Goal: Information Seeking & Learning: Learn about a topic

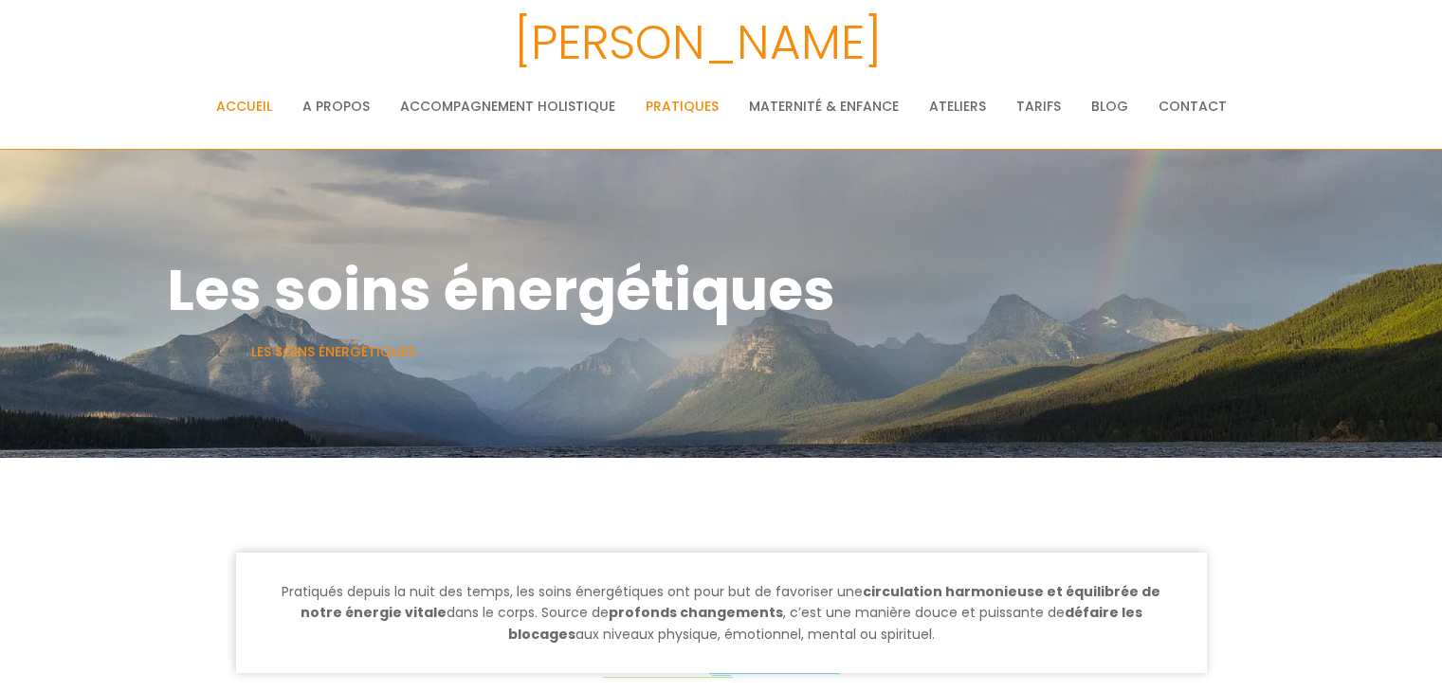
click at [246, 113] on link "Accueil" at bounding box center [244, 106] width 56 height 38
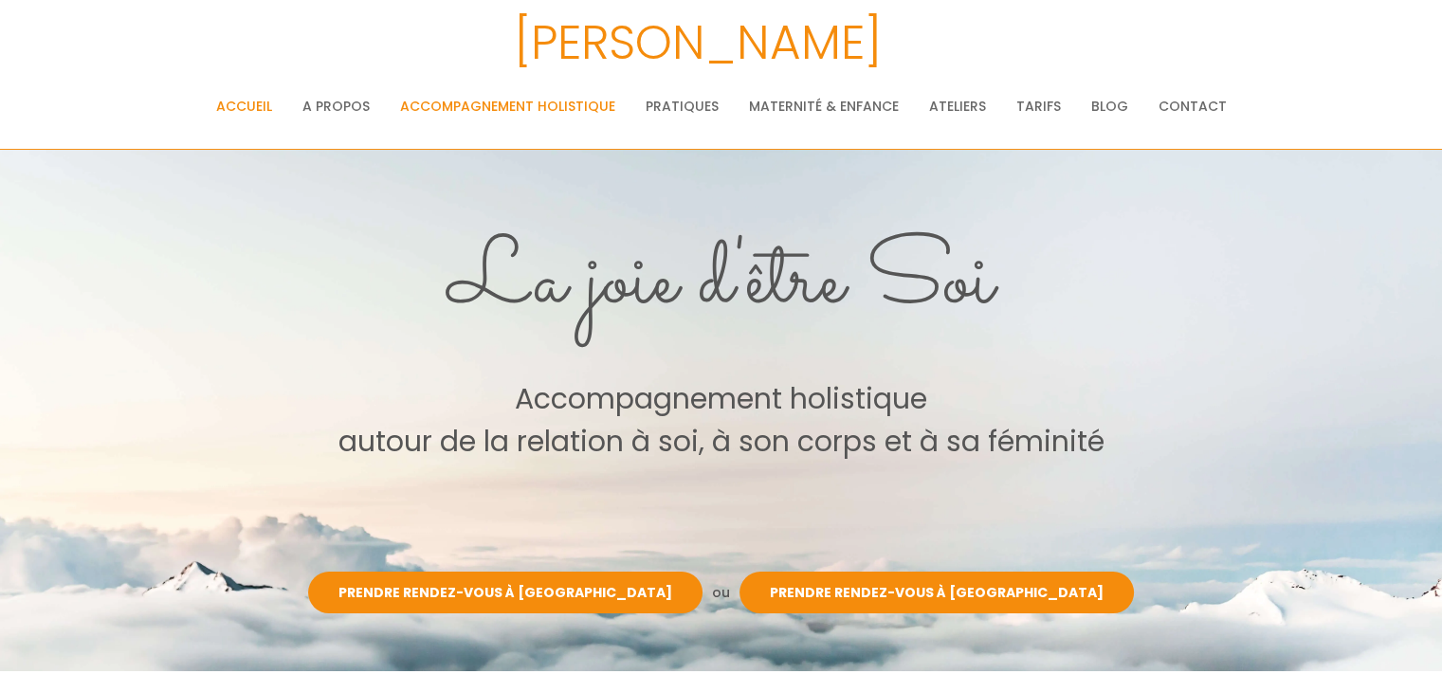
click at [530, 103] on link "Accompagnement holistique" at bounding box center [507, 106] width 215 height 38
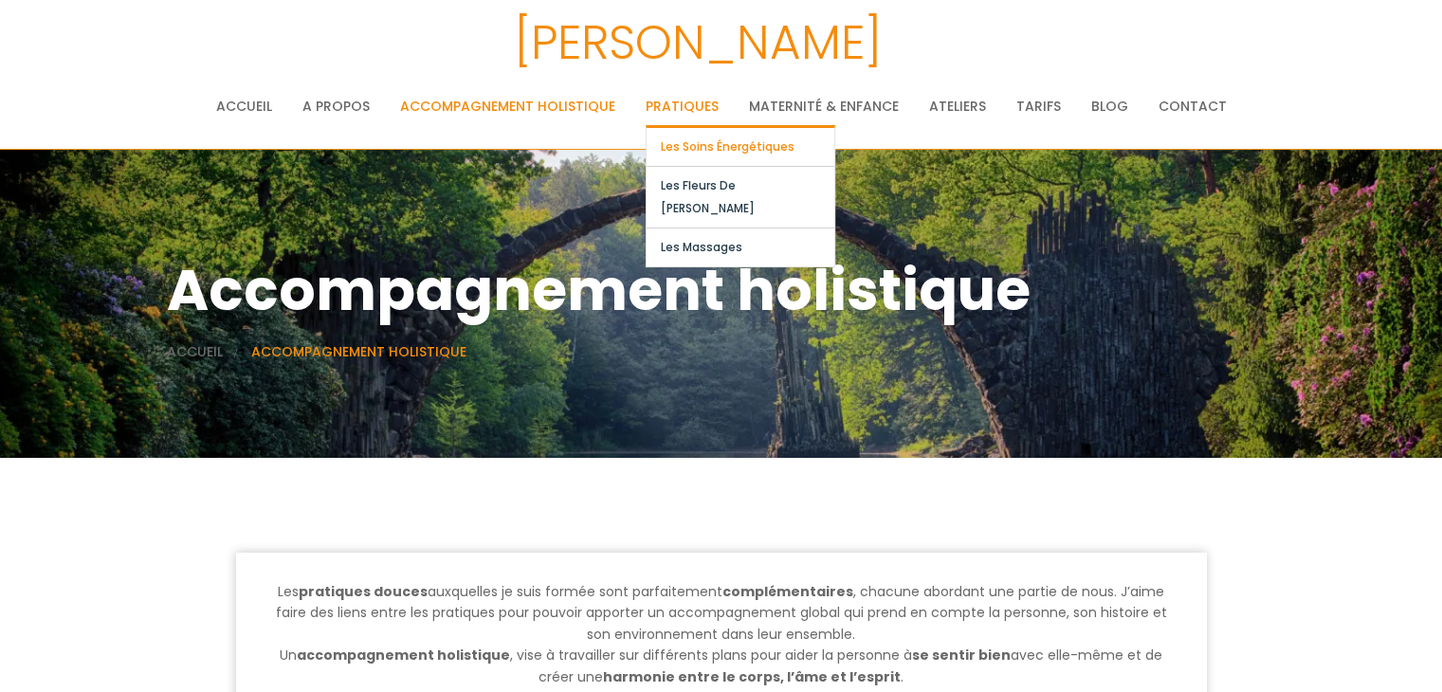
click at [709, 144] on link "Les soins énergétiques" at bounding box center [740, 147] width 188 height 38
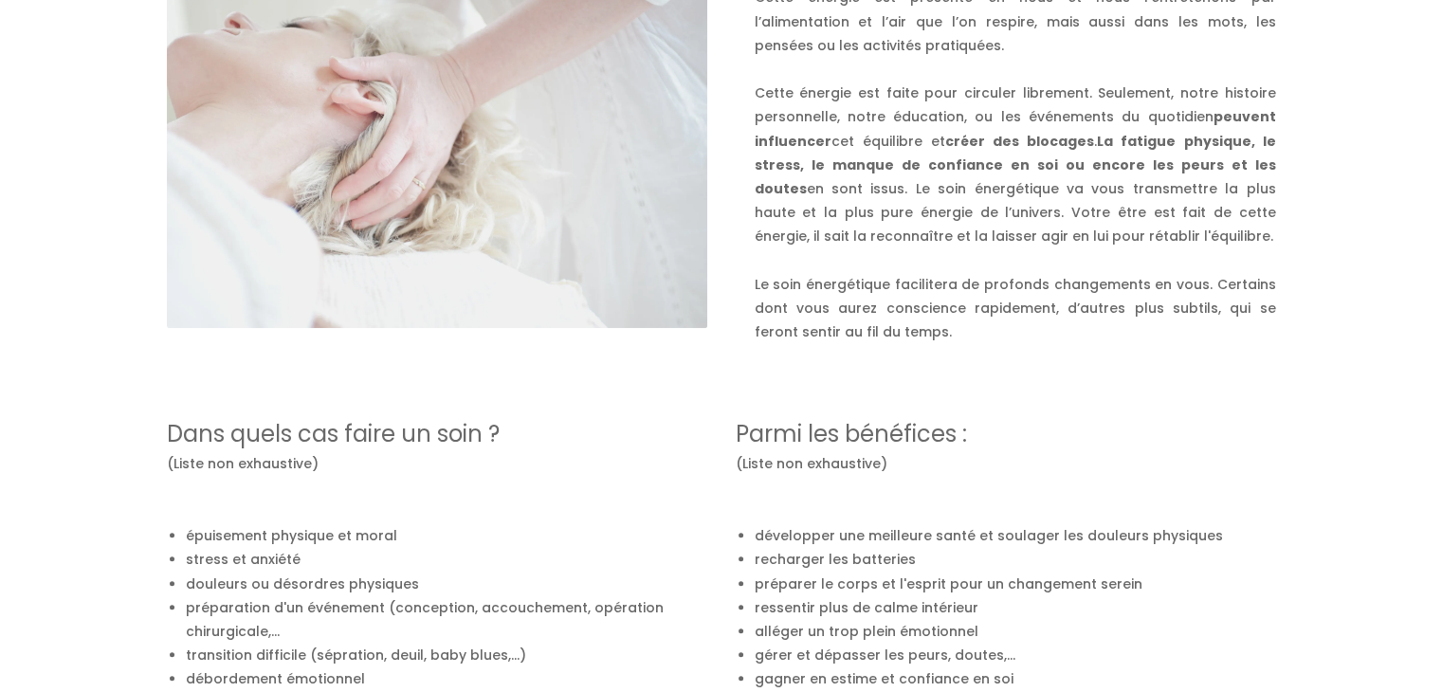
scroll to position [758, 0]
